Goal: Check status

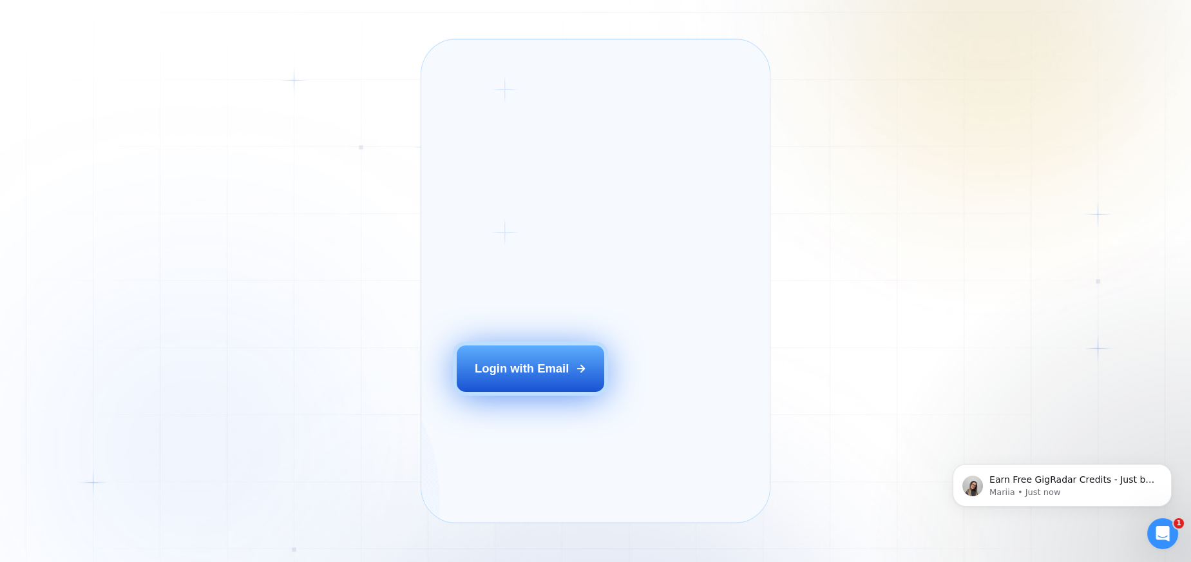
click at [538, 392] on button "Login with Email" at bounding box center [530, 368] width 147 height 46
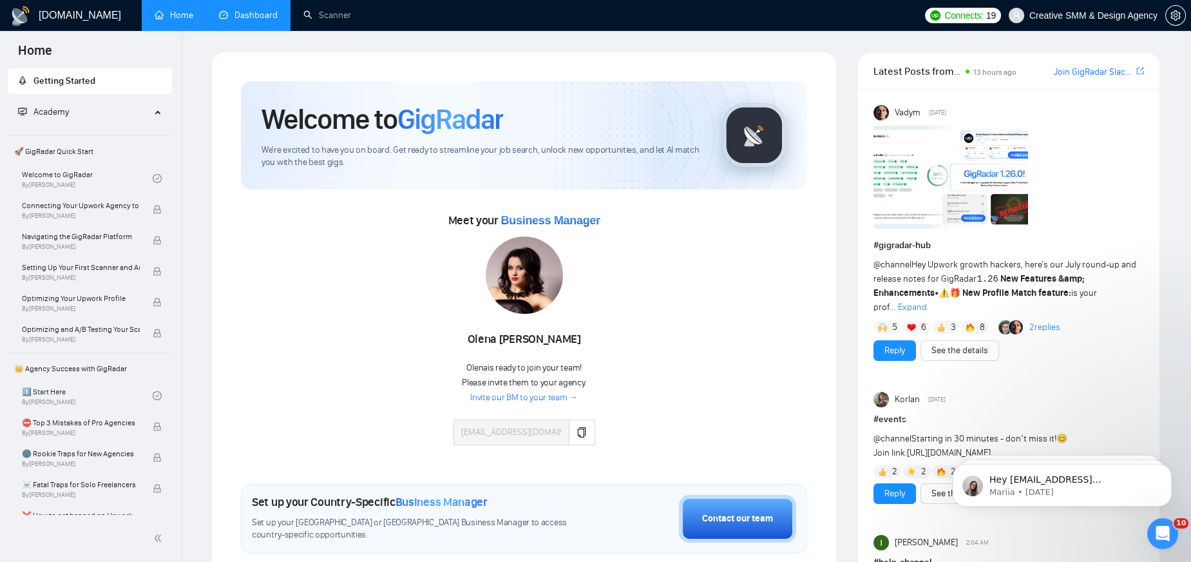
click at [255, 21] on link "Dashboard" at bounding box center [248, 15] width 59 height 11
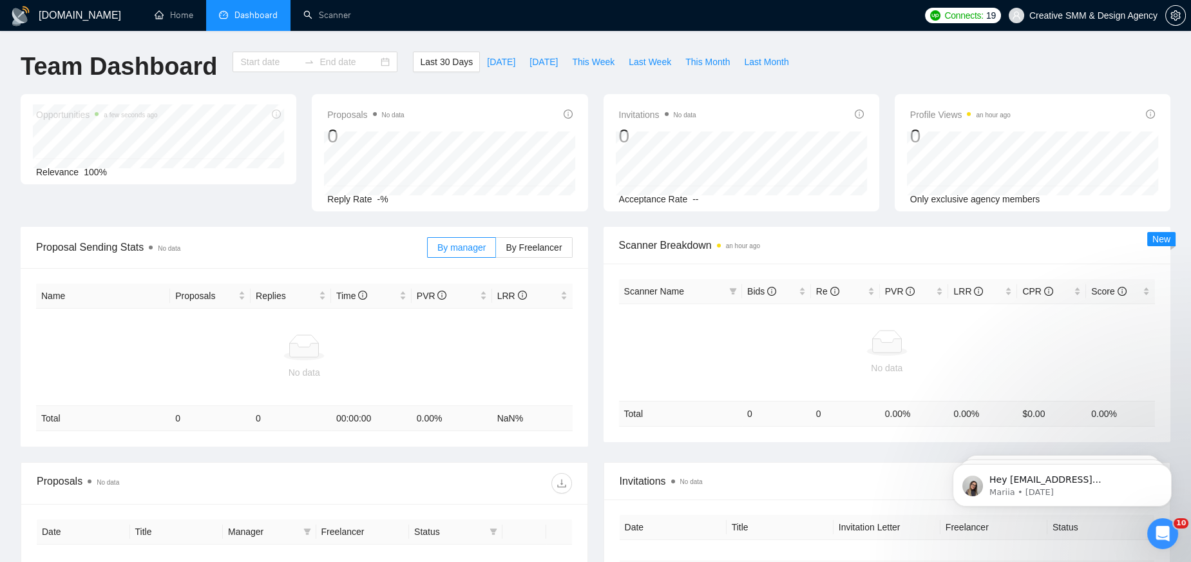
type input "[DATE]"
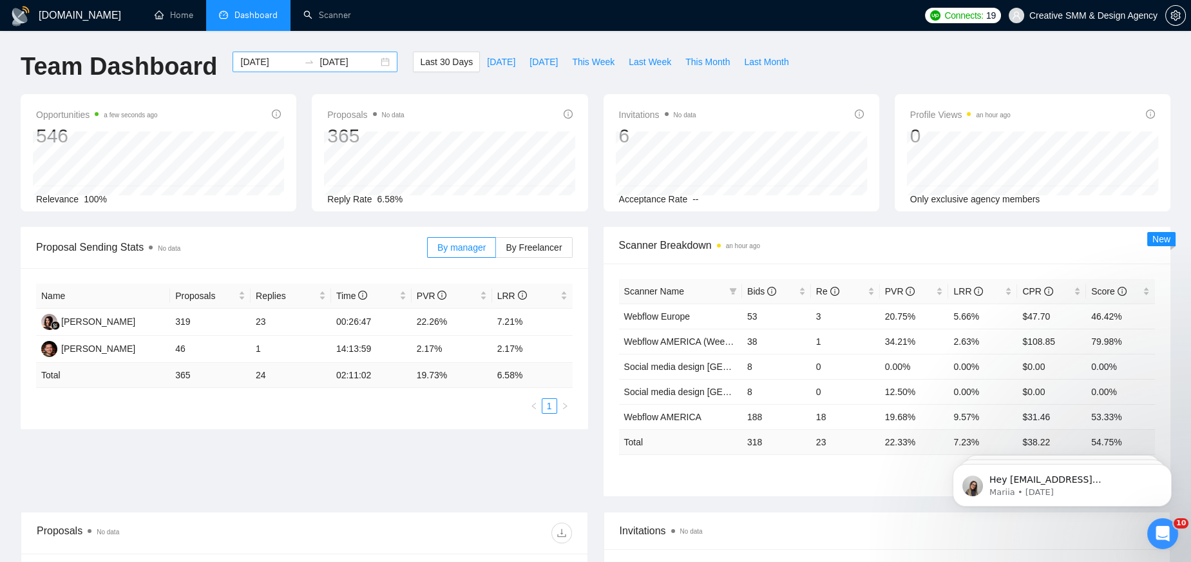
click at [355, 64] on input "[DATE]" at bounding box center [348, 62] width 59 height 14
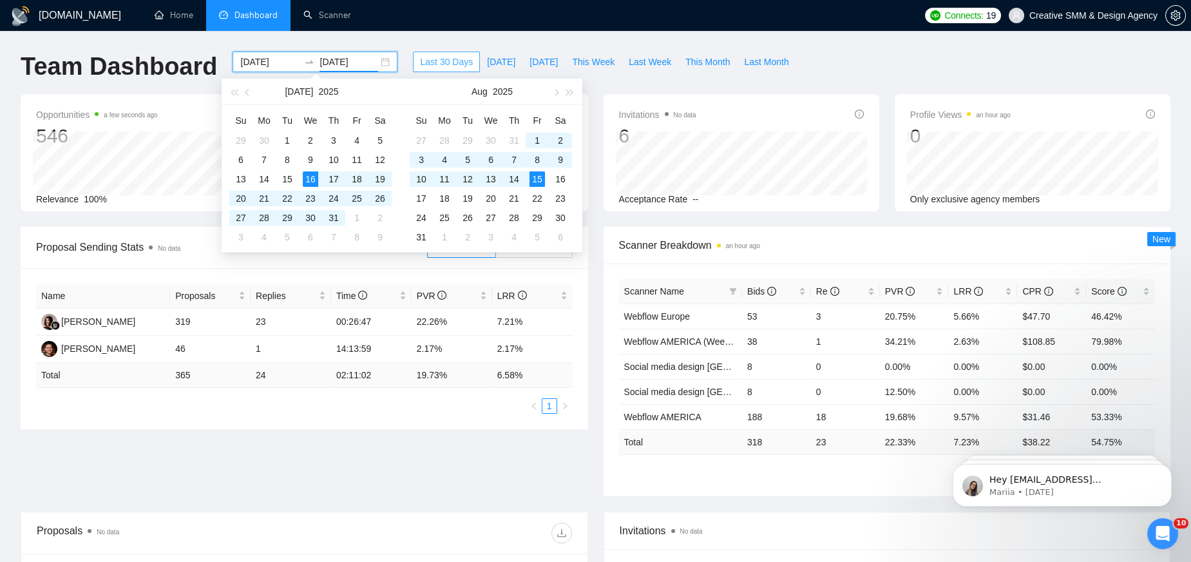
click at [461, 64] on span "Last 30 Days" at bounding box center [446, 62] width 53 height 14
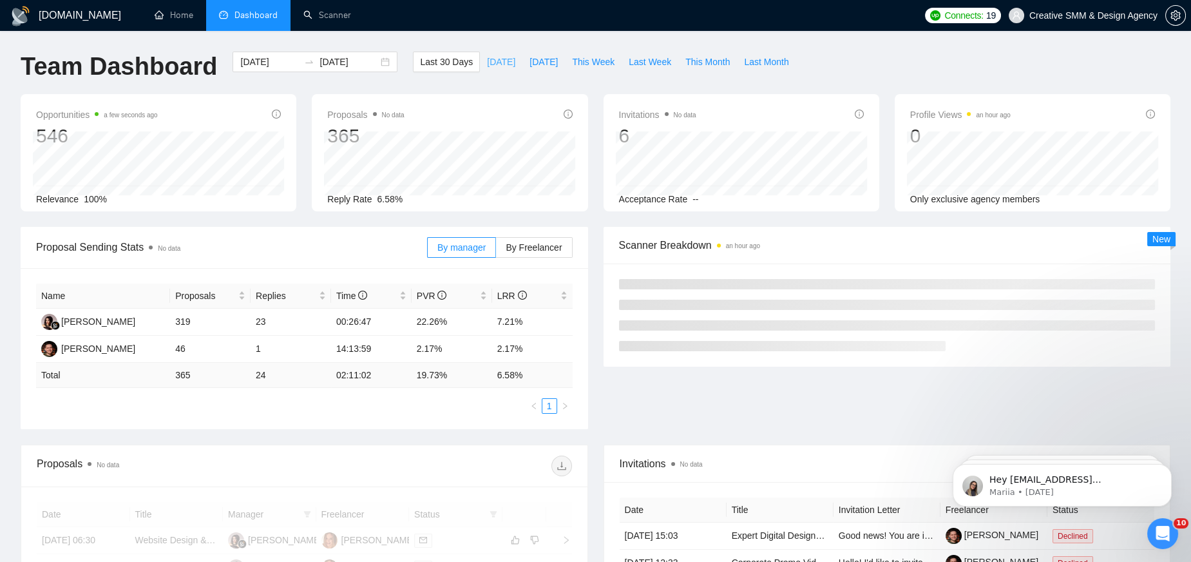
click at [490, 62] on span "[DATE]" at bounding box center [501, 62] width 28 height 14
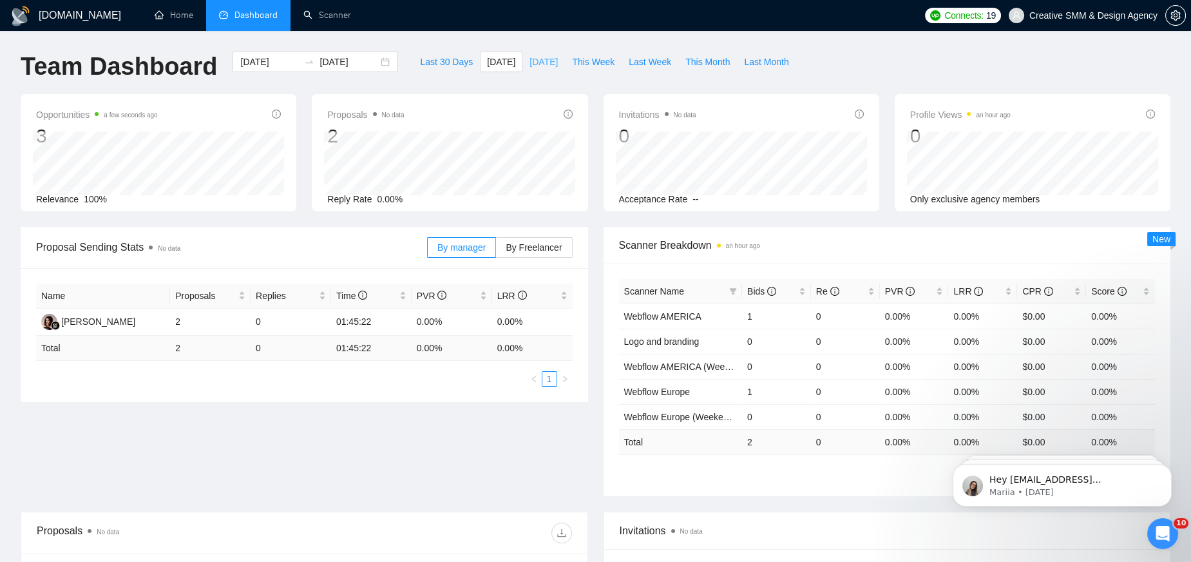
click at [532, 59] on span "[DATE]" at bounding box center [543, 62] width 28 height 14
type input "[DATE]"
click at [494, 58] on span "[DATE]" at bounding box center [501, 62] width 28 height 14
type input "[DATE]"
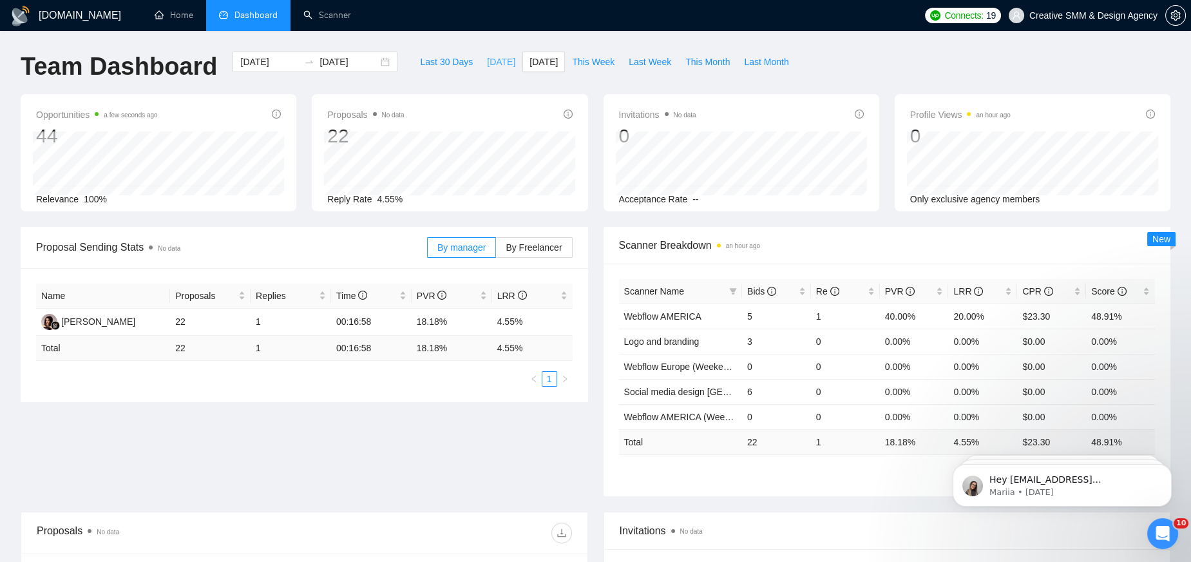
type input "[DATE]"
